Goal: Navigation & Orientation: Find specific page/section

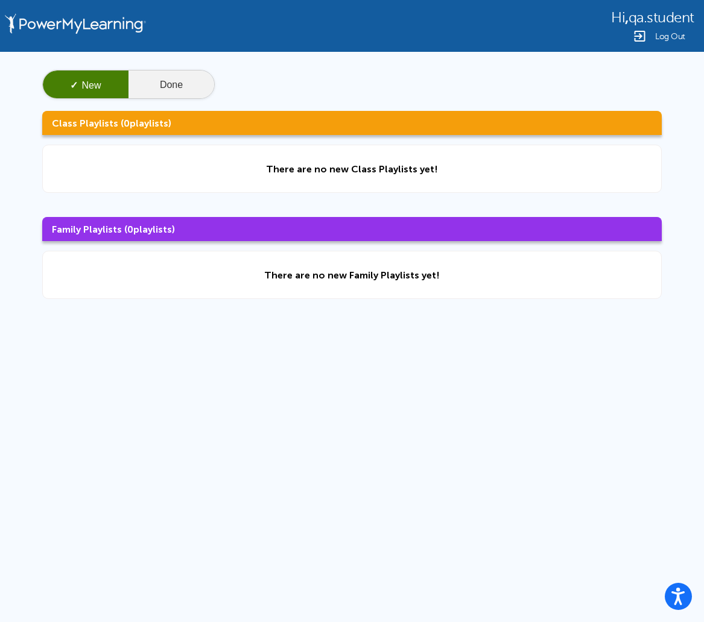
click at [182, 82] on button "Done" at bounding box center [171, 85] width 86 height 29
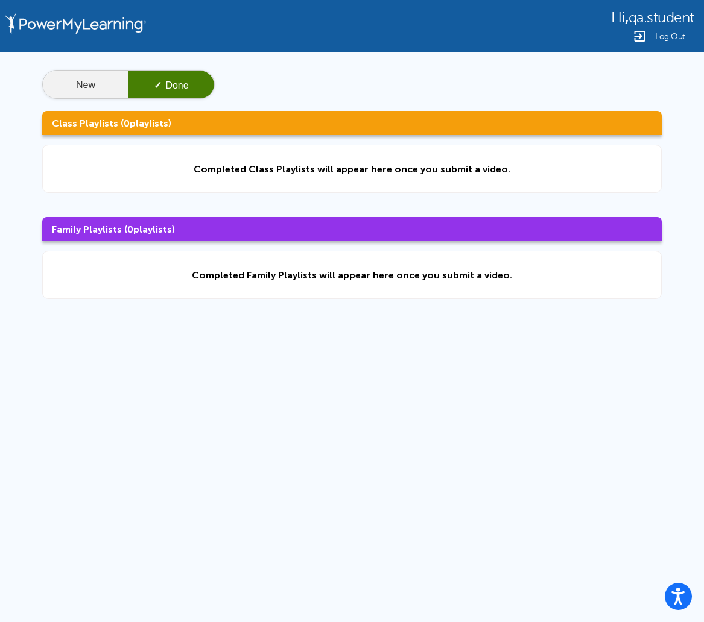
click at [95, 85] on button "New" at bounding box center [86, 85] width 86 height 29
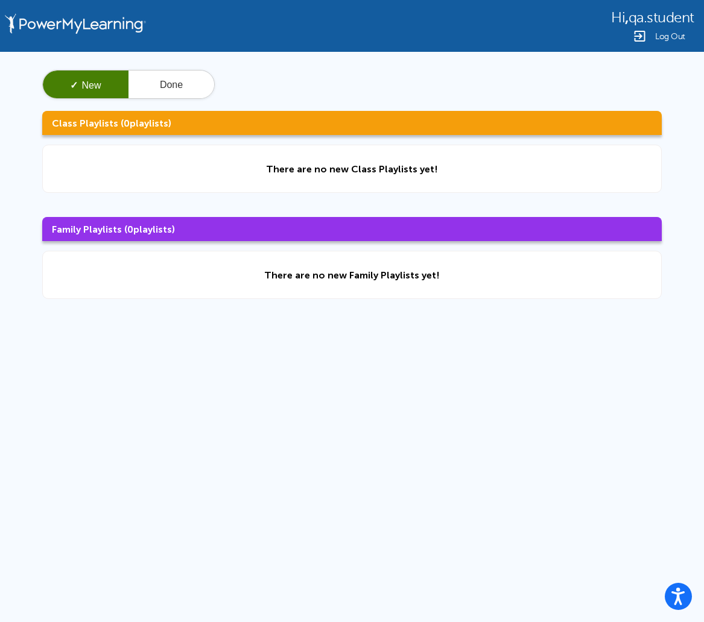
click at [669, 34] on span "Log Out" at bounding box center [670, 36] width 30 height 9
